Goal: Task Accomplishment & Management: Manage account settings

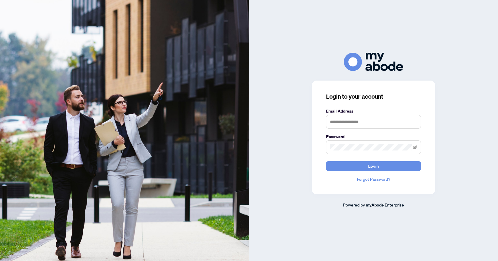
type input "**********"
click at [347, 165] on button "Login" at bounding box center [373, 166] width 95 height 10
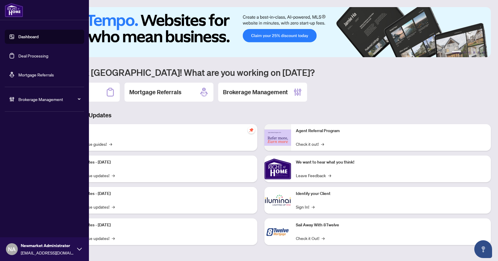
click at [49, 100] on span "Brokerage Management" at bounding box center [49, 99] width 62 height 7
click at [29, 142] on link "Manage Agents" at bounding box center [26, 141] width 29 height 5
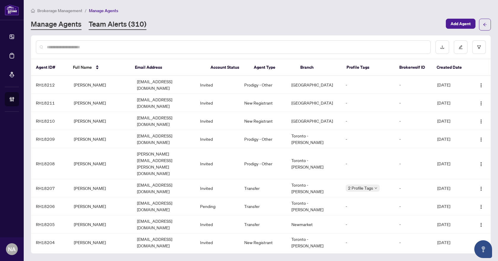
click at [126, 21] on link "Team Alerts (310)" at bounding box center [118, 24] width 58 height 11
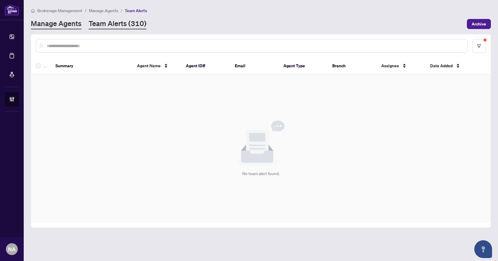
click at [61, 22] on link "Manage Agents" at bounding box center [56, 24] width 51 height 11
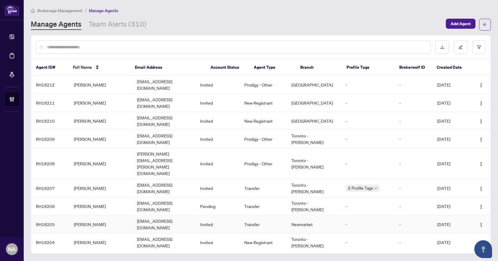
click at [90, 215] on td "Abby Shirazi" at bounding box center [100, 224] width 63 height 18
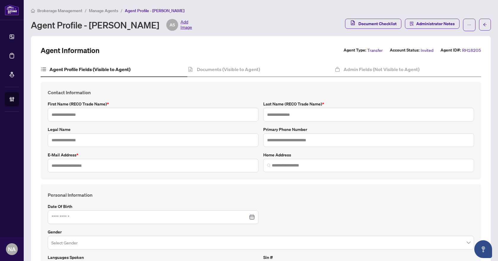
type input "****"
type input "*******"
type input "**********"
click at [249, 71] on h4 "Documents (Visible to Agent)" at bounding box center [228, 69] width 63 height 7
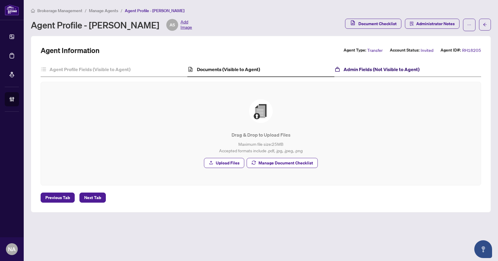
click at [387, 67] on h4 "Admin Fields (Not Visible to Agent)" at bounding box center [381, 69] width 76 height 7
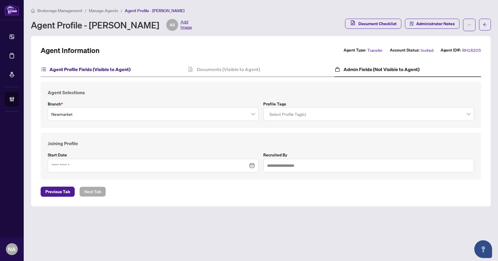
click at [84, 68] on h4 "Agent Profile Fields (Visible to Agent)" at bounding box center [89, 69] width 81 height 7
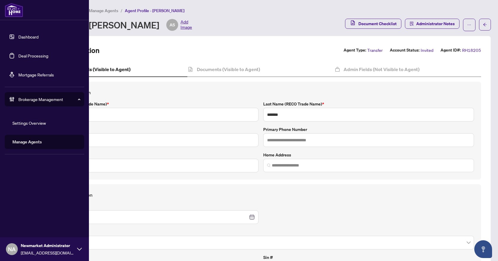
click at [18, 55] on link "Deal Processing" at bounding box center [33, 55] width 30 height 5
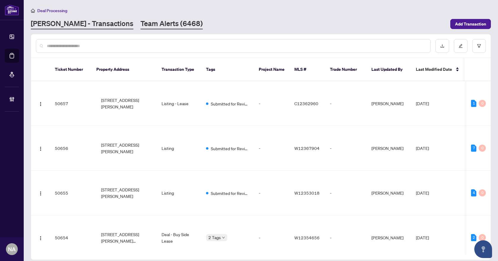
click at [140, 25] on link "Team Alerts (6468)" at bounding box center [171, 24] width 62 height 11
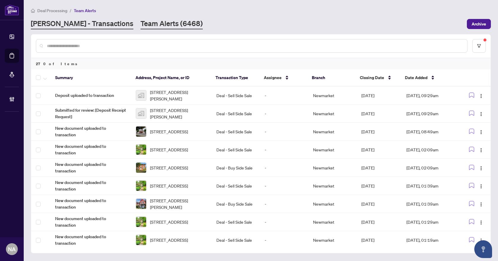
click at [68, 25] on link "RAHR - Transactions" at bounding box center [82, 24] width 102 height 11
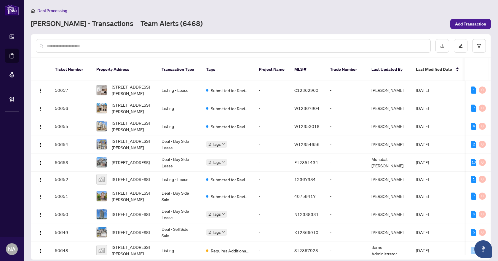
click at [140, 27] on link "Team Alerts (6468)" at bounding box center [171, 24] width 62 height 11
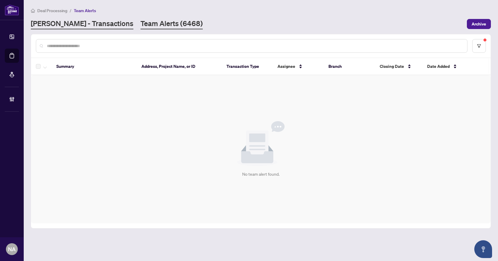
click at [64, 21] on link "RAHR - Transactions" at bounding box center [82, 24] width 102 height 11
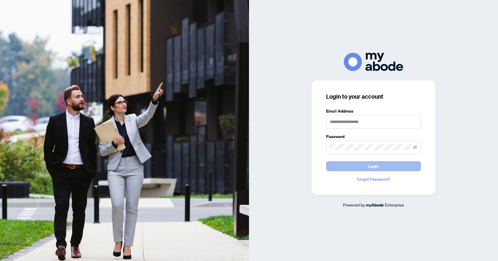
click at [381, 166] on button "Login" at bounding box center [373, 166] width 95 height 10
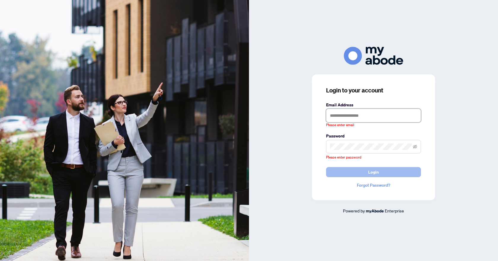
type input "**********"
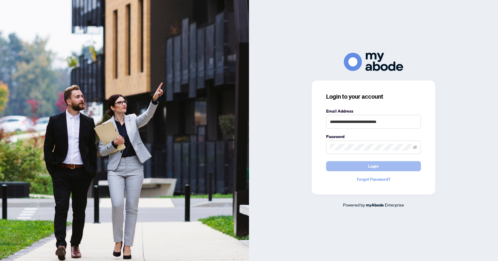
click at [360, 169] on button "Login" at bounding box center [373, 166] width 95 height 10
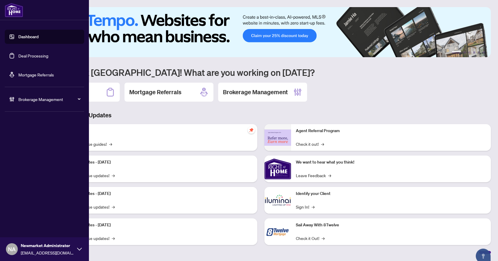
click at [31, 56] on link "Deal Processing" at bounding box center [33, 55] width 30 height 5
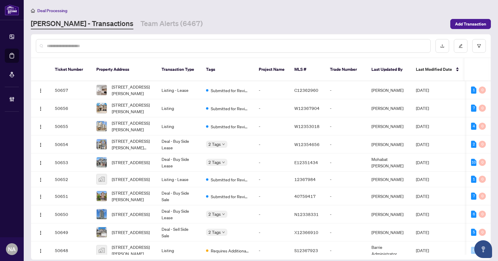
click at [126, 44] on input "text" at bounding box center [236, 46] width 379 height 7
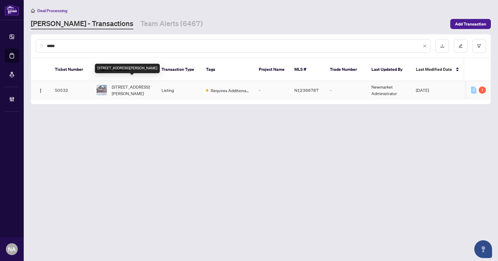
type input "*****"
click at [132, 88] on span "39 Bostock Dr, Georgina, Ontario L4P 0S5, Canada" at bounding box center [132, 90] width 40 height 13
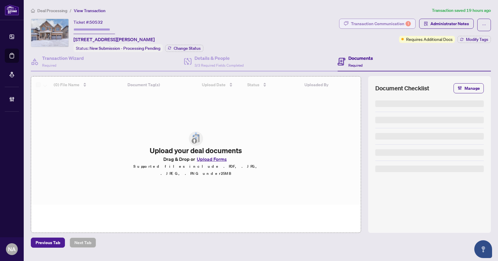
click at [390, 20] on div "Transaction Communication 1" at bounding box center [381, 23] width 60 height 9
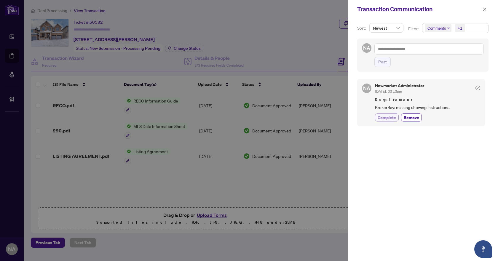
click at [392, 118] on span "Complete" at bounding box center [386, 117] width 18 height 6
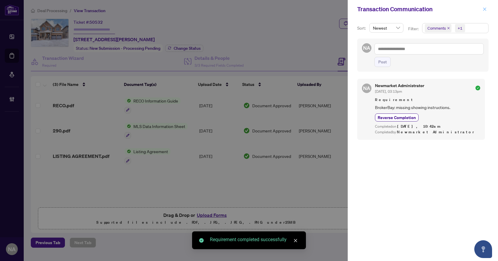
click at [484, 10] on icon "close" at bounding box center [484, 9] width 4 height 4
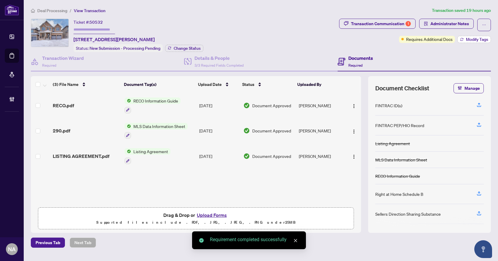
click at [473, 38] on span "Modify Tags" at bounding box center [477, 39] width 22 height 4
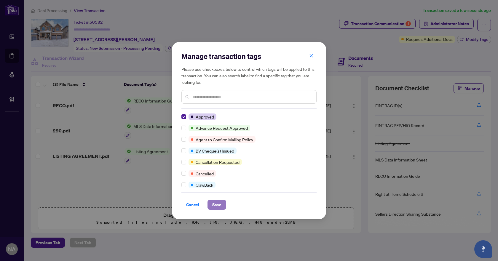
click at [221, 206] on button "Save" at bounding box center [216, 205] width 19 height 10
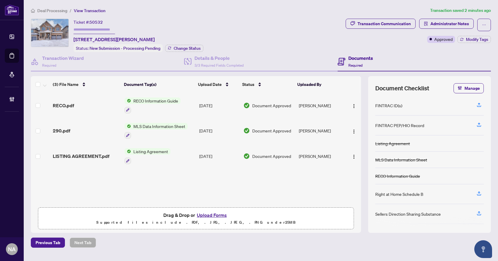
click at [50, 9] on span "Deal Processing" at bounding box center [52, 10] width 30 height 5
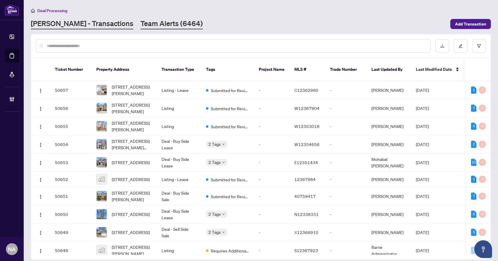
click at [153, 25] on link "Team Alerts (6464)" at bounding box center [171, 24] width 62 height 11
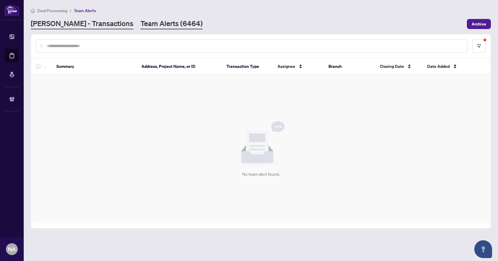
click at [66, 23] on link "RAHR - Transactions" at bounding box center [82, 24] width 102 height 11
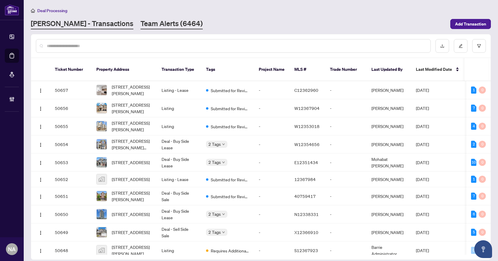
click at [140, 22] on link "Team Alerts (6464)" at bounding box center [171, 24] width 62 height 11
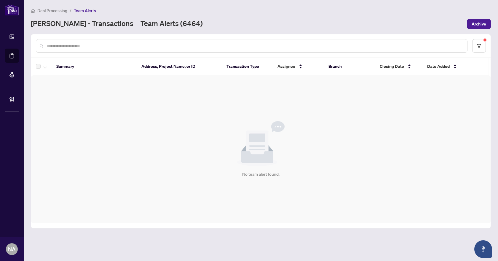
click at [71, 25] on link "RAHR - Transactions" at bounding box center [82, 24] width 102 height 11
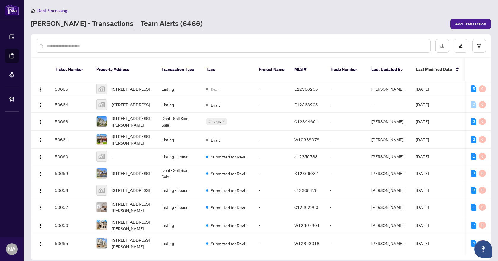
click at [157, 26] on link "Team Alerts (6466)" at bounding box center [171, 24] width 62 height 11
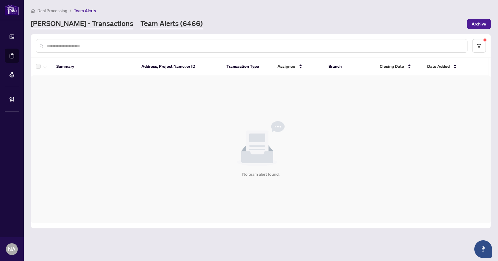
click at [80, 24] on link "RAHR - Transactions" at bounding box center [82, 24] width 102 height 11
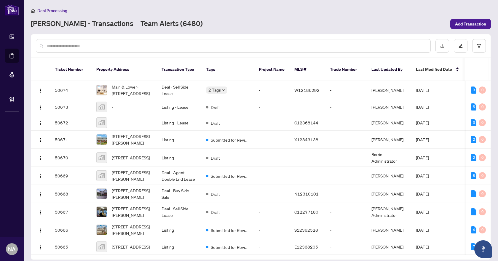
click at [140, 23] on link "Team Alerts (6480)" at bounding box center [171, 24] width 62 height 11
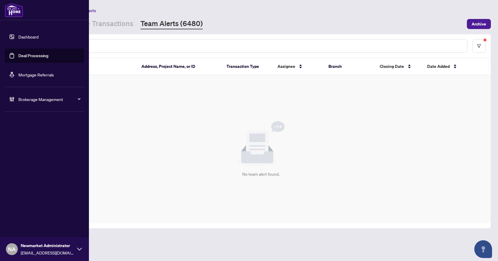
click at [18, 98] on div "Brokerage Management" at bounding box center [44, 99] width 79 height 14
click at [37, 141] on link "Manage Agents" at bounding box center [26, 141] width 29 height 5
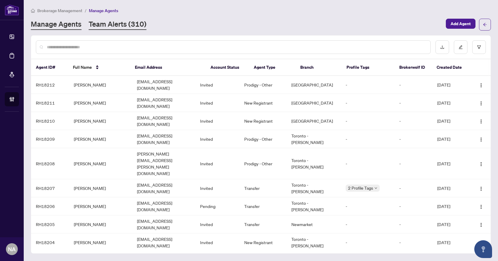
click at [124, 27] on link "Team Alerts (310)" at bounding box center [118, 24] width 58 height 11
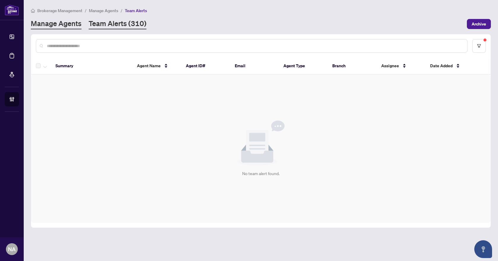
click at [52, 22] on link "Manage Agents" at bounding box center [56, 24] width 51 height 11
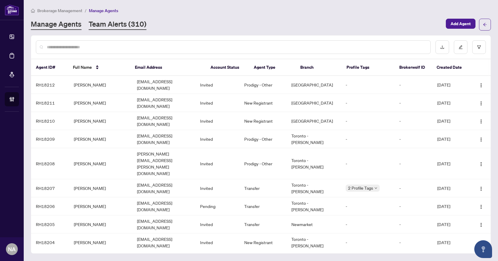
click at [106, 23] on link "Team Alerts (310)" at bounding box center [118, 24] width 58 height 11
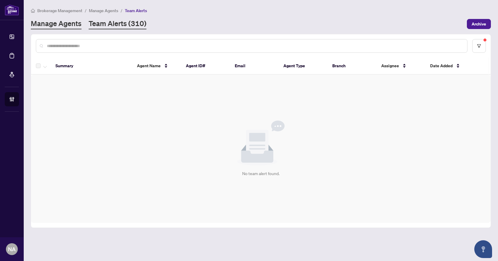
click at [76, 23] on link "Manage Agents" at bounding box center [56, 24] width 51 height 11
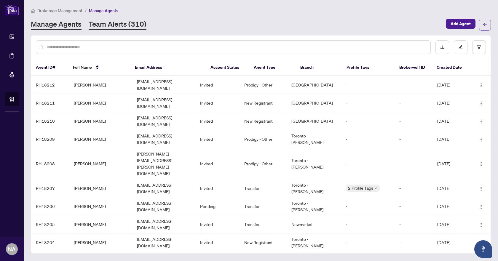
click at [117, 23] on link "Team Alerts (310)" at bounding box center [118, 24] width 58 height 11
